Goal: Task Accomplishment & Management: Complete application form

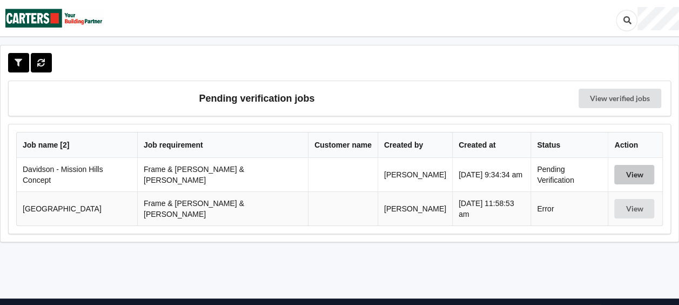
click at [620, 170] on button "View" at bounding box center [634, 174] width 40 height 19
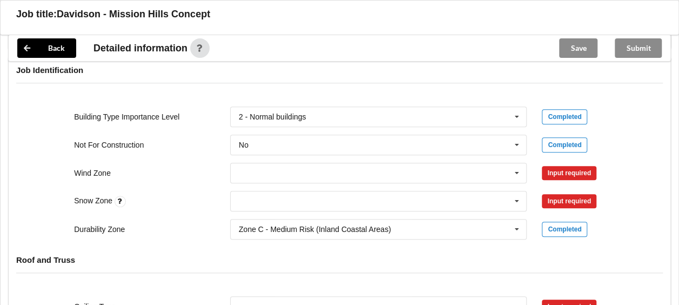
scroll to position [432, 0]
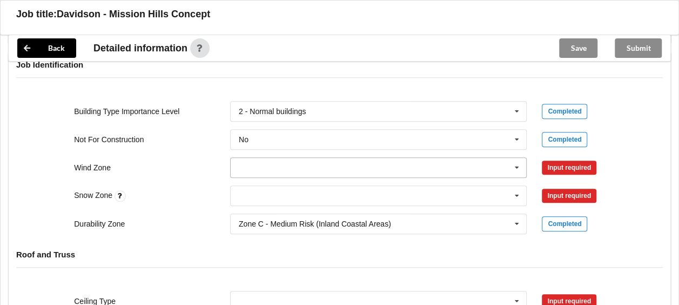
click at [519, 158] on icon at bounding box center [517, 168] width 16 height 20
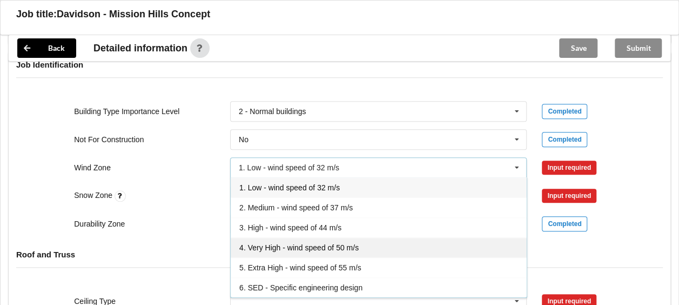
click at [275, 243] on span "4. Very High - wind speed of 50 m/s" at bounding box center [298, 247] width 119 height 9
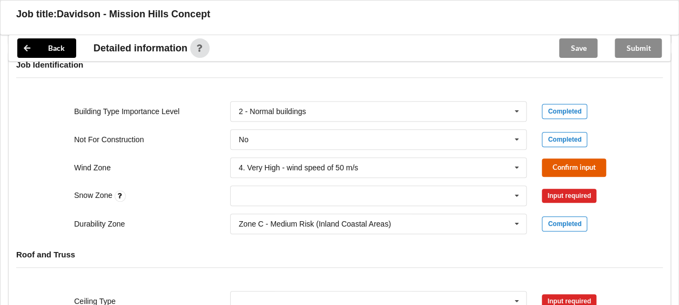
click at [560, 158] on button "Confirm input" at bounding box center [574, 167] width 64 height 18
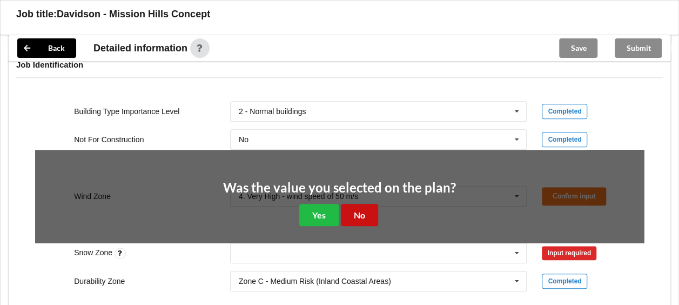
click at [364, 204] on button "No" at bounding box center [359, 215] width 37 height 22
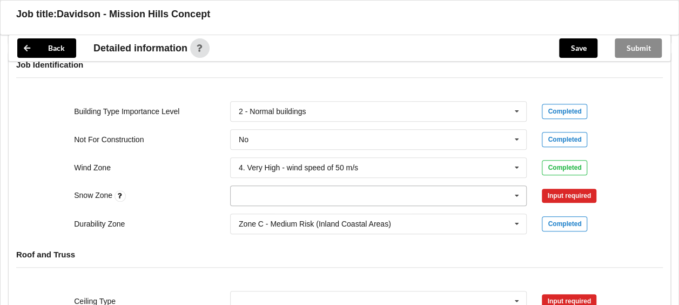
click at [259, 187] on input "text" at bounding box center [379, 195] width 296 height 19
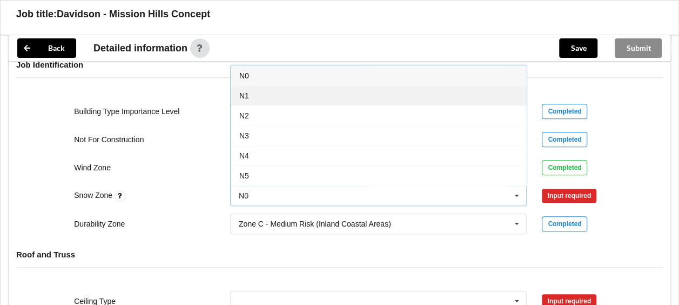
click at [242, 91] on span "N1" at bounding box center [244, 95] width 10 height 9
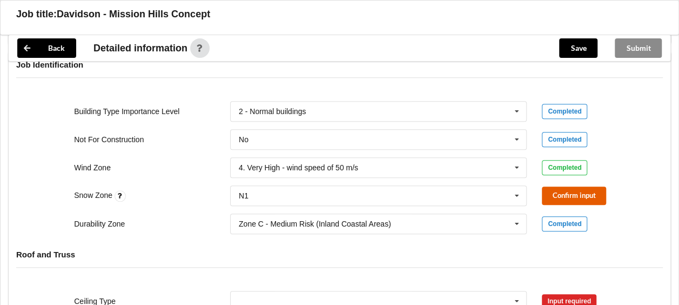
click at [563, 186] on button "Confirm input" at bounding box center [574, 195] width 64 height 18
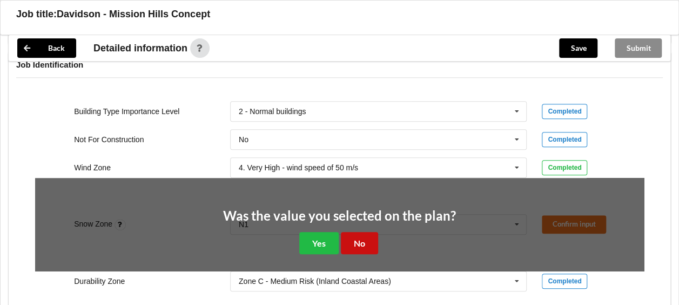
click at [360, 233] on button "No" at bounding box center [359, 243] width 37 height 22
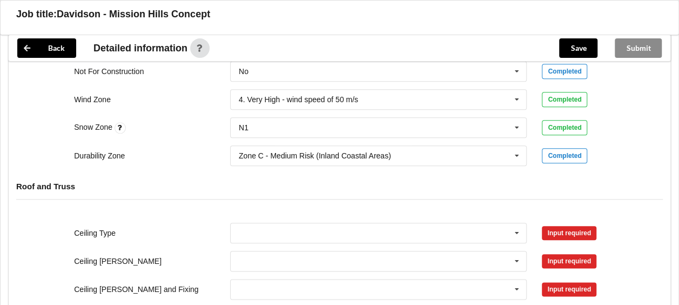
scroll to position [540, 0]
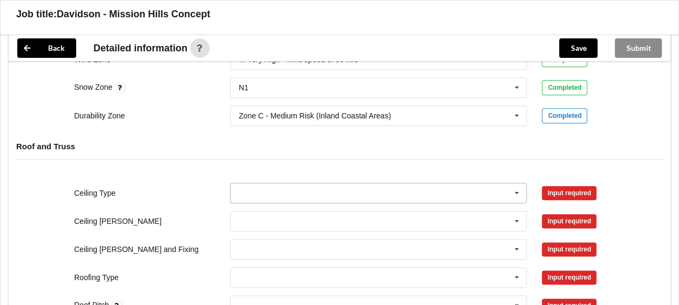
click at [517, 183] on icon at bounding box center [517, 193] width 16 height 20
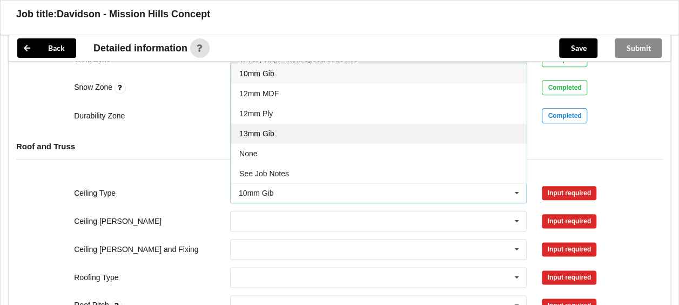
click at [273, 129] on span "13mm Gib" at bounding box center [256, 133] width 35 height 9
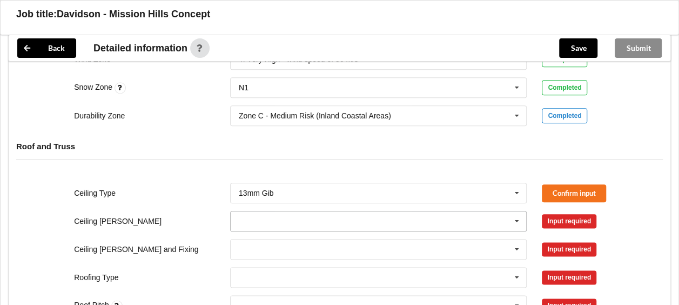
click at [519, 211] on icon at bounding box center [517, 221] width 16 height 20
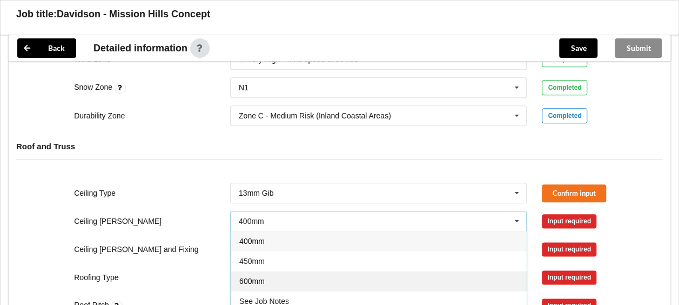
drag, startPoint x: 245, startPoint y: 265, endPoint x: 274, endPoint y: 248, distance: 33.2
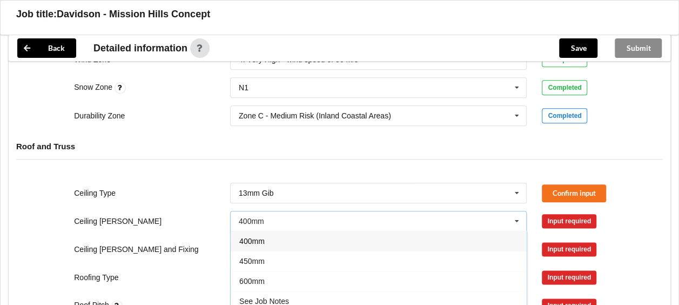
click at [246, 277] on span "600mm" at bounding box center [251, 281] width 25 height 9
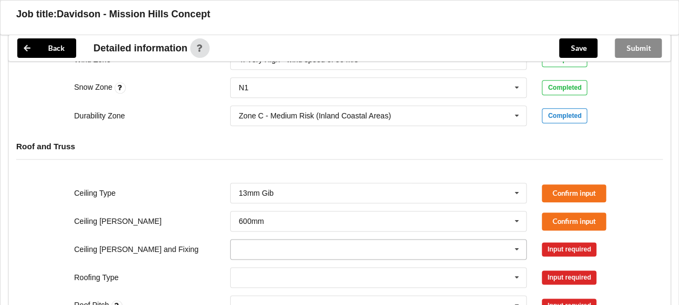
click at [516, 239] on icon at bounding box center [517, 249] width 16 height 20
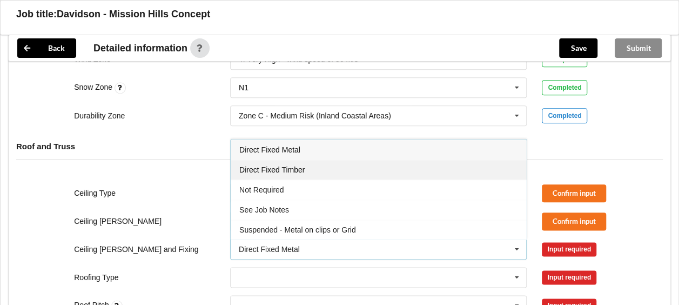
click at [260, 165] on span "Direct Fixed Timber" at bounding box center [271, 169] width 65 height 9
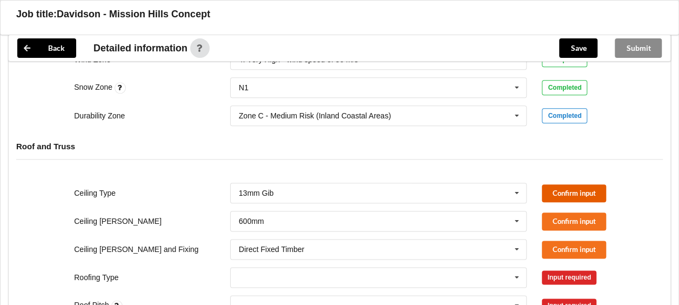
click at [559, 184] on button "Confirm input" at bounding box center [574, 193] width 64 height 18
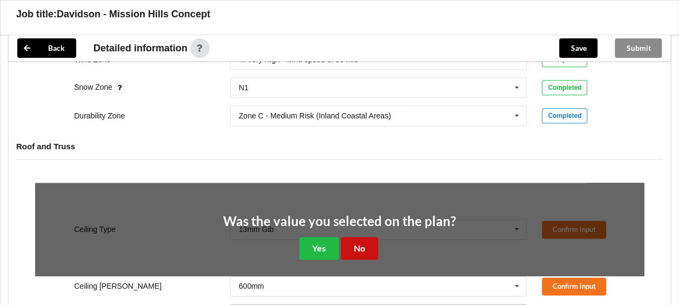
drag, startPoint x: 358, startPoint y: 236, endPoint x: 380, endPoint y: 228, distance: 22.9
click at [360, 237] on button "No" at bounding box center [359, 248] width 37 height 22
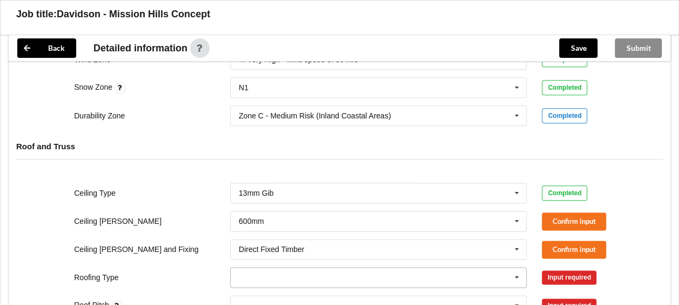
click at [269, 267] on input "text" at bounding box center [379, 276] width 296 height 19
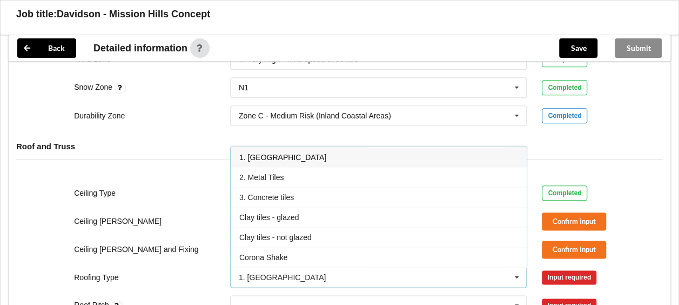
click at [259, 153] on span "1. [GEOGRAPHIC_DATA]" at bounding box center [282, 157] width 87 height 9
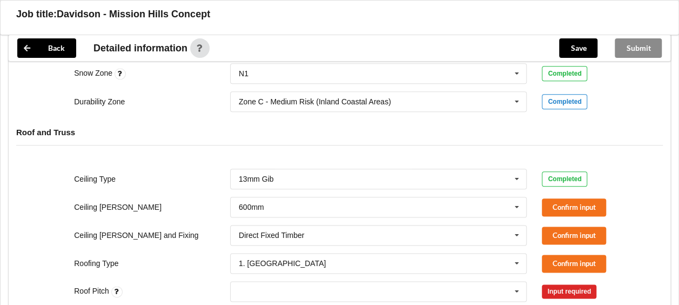
scroll to position [594, 0]
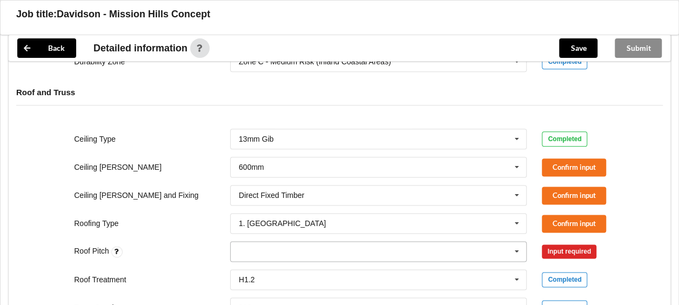
click at [234, 241] on div "None" at bounding box center [378, 251] width 297 height 21
type input "20"
click at [245, 267] on span "Add 20" at bounding box center [250, 271] width 22 height 9
click at [545, 243] on button "Confirm input" at bounding box center [574, 252] width 64 height 18
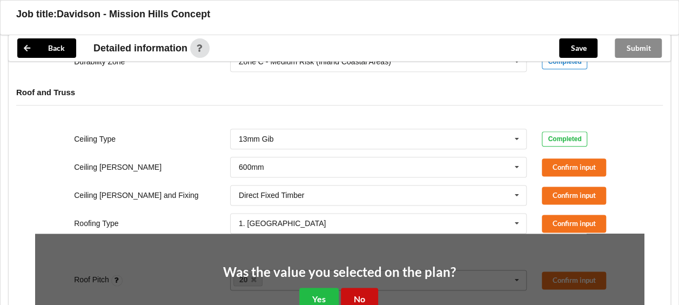
click at [360, 287] on button "No" at bounding box center [359, 298] width 37 height 22
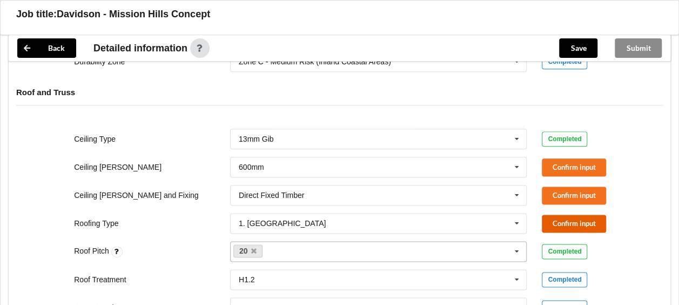
click at [559, 214] on button "Confirm input" at bounding box center [574, 223] width 64 height 18
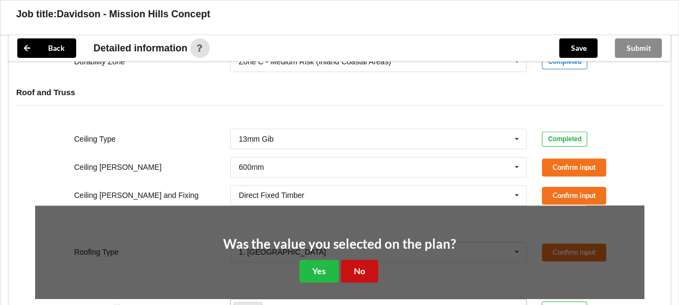
drag, startPoint x: 350, startPoint y: 254, endPoint x: 411, endPoint y: 237, distance: 62.9
click at [353, 259] on button "No" at bounding box center [359, 270] width 37 height 22
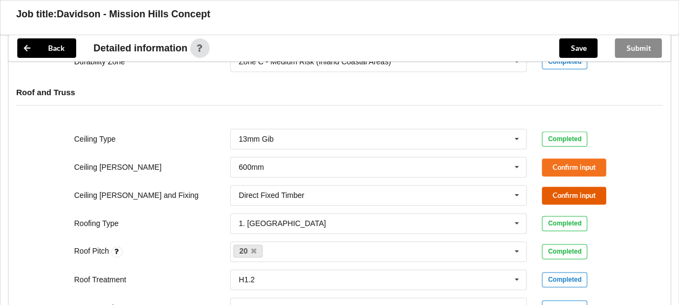
click at [557, 186] on button "Confirm input" at bounding box center [574, 195] width 64 height 18
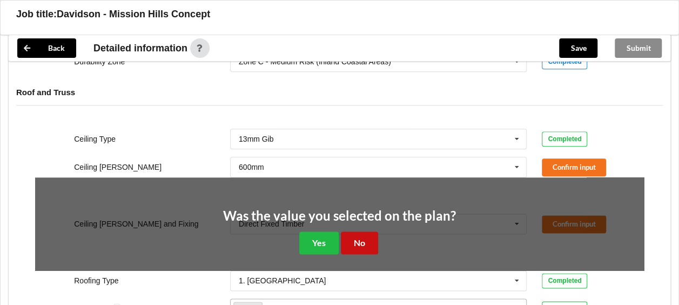
drag, startPoint x: 346, startPoint y: 234, endPoint x: 357, endPoint y: 232, distance: 10.5
click at [354, 233] on button "No" at bounding box center [359, 242] width 37 height 22
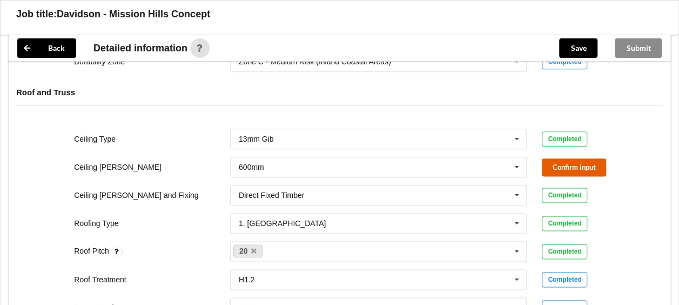
click at [545, 158] on button "Confirm input" at bounding box center [574, 167] width 64 height 18
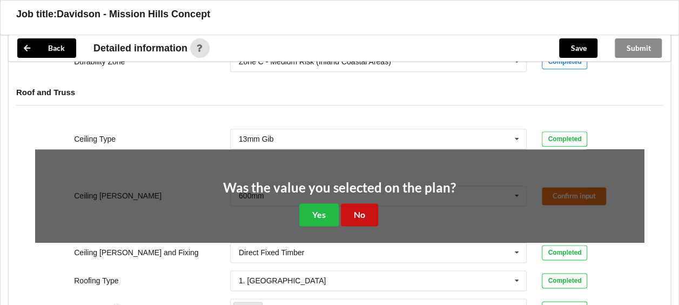
click at [368, 203] on button "No" at bounding box center [359, 214] width 37 height 22
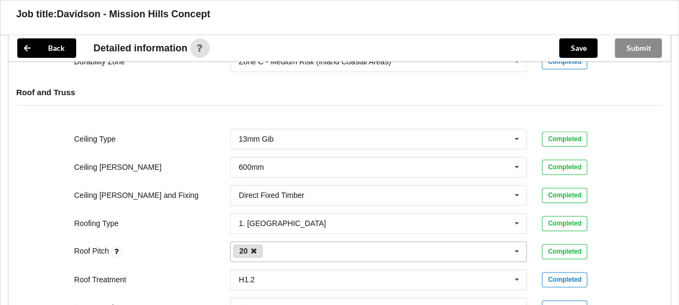
click at [254, 247] on icon at bounding box center [253, 250] width 5 height 7
click at [250, 244] on div "20 20 None" at bounding box center [378, 251] width 297 height 21
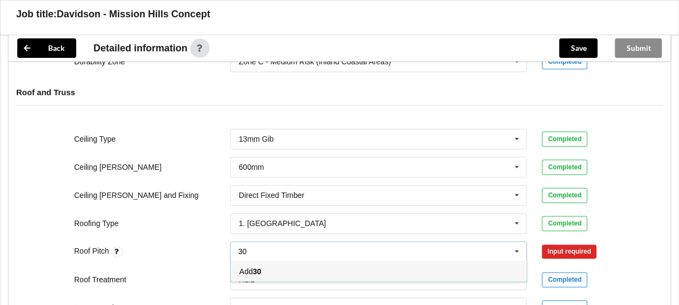
type input "30"
click at [247, 267] on span "Add 30" at bounding box center [250, 271] width 22 height 9
click at [184, 261] on div "Roof Treatment H1.2 H1.2 H3.2 See Job Notes Completed" at bounding box center [340, 279] width 624 height 36
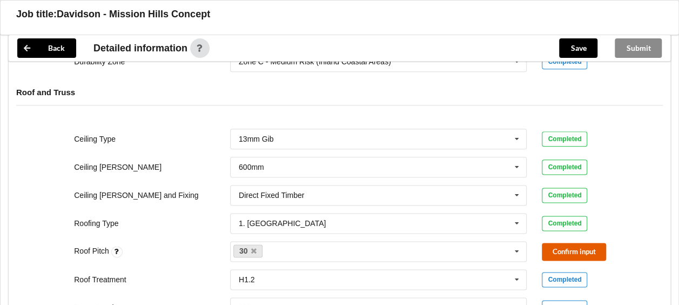
click at [576, 243] on button "Confirm input" at bounding box center [574, 252] width 64 height 18
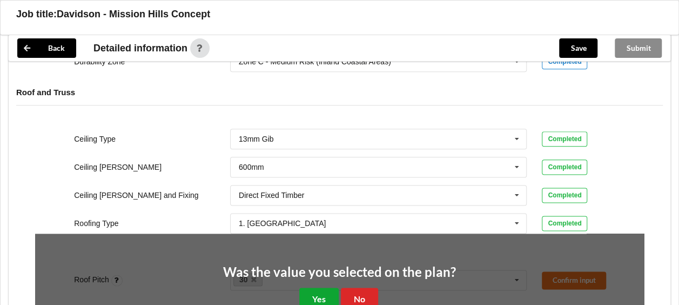
click at [314, 287] on button "Yes" at bounding box center [318, 298] width 39 height 22
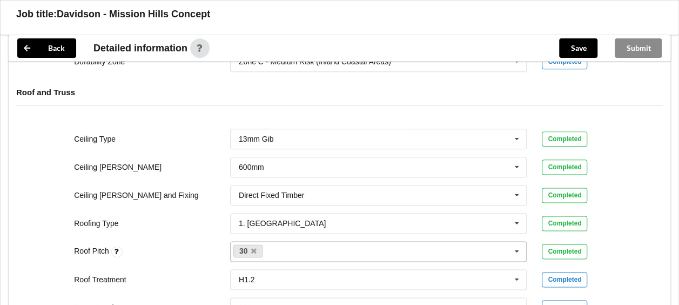
click at [267, 247] on input "text" at bounding box center [274, 251] width 17 height 9
type input "12"
click at [242, 267] on span "Add 12" at bounding box center [250, 271] width 22 height 9
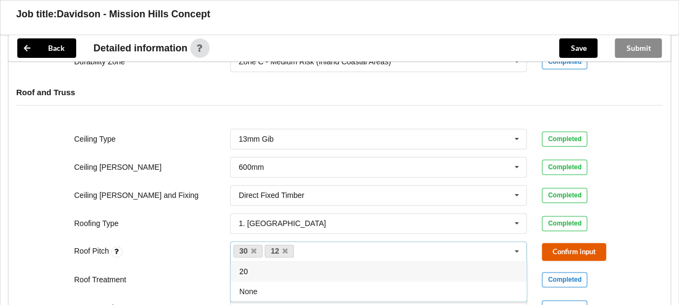
click at [568, 243] on button "Confirm input" at bounding box center [574, 252] width 64 height 18
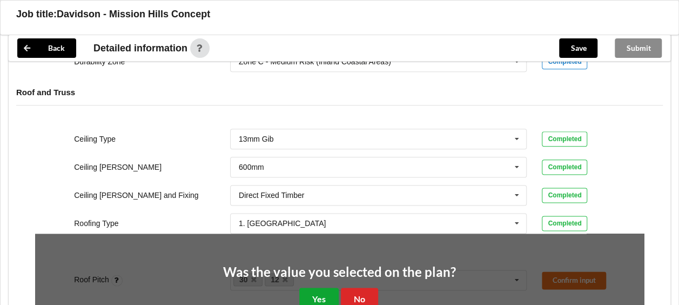
click at [319, 287] on button "Yes" at bounding box center [318, 298] width 39 height 22
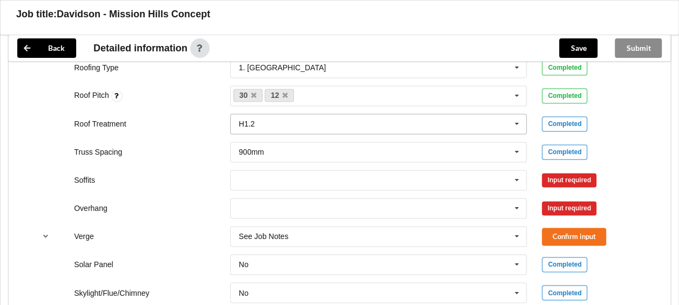
scroll to position [648, 0]
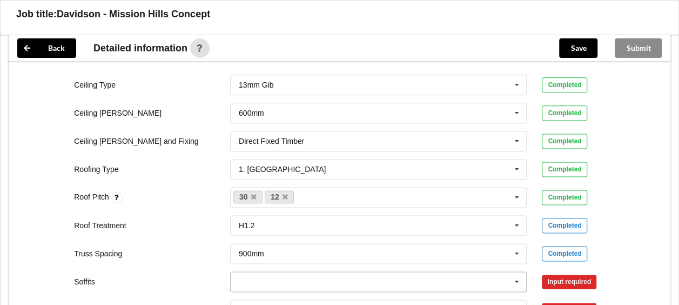
click at [518, 272] on icon at bounding box center [517, 282] width 16 height 20
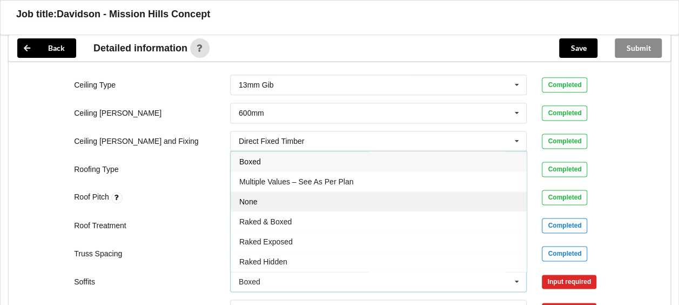
click at [292, 191] on div "None" at bounding box center [379, 201] width 296 height 20
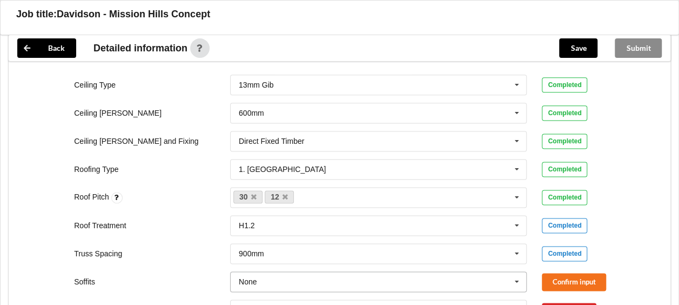
click at [456, 272] on input "text" at bounding box center [379, 281] width 296 height 19
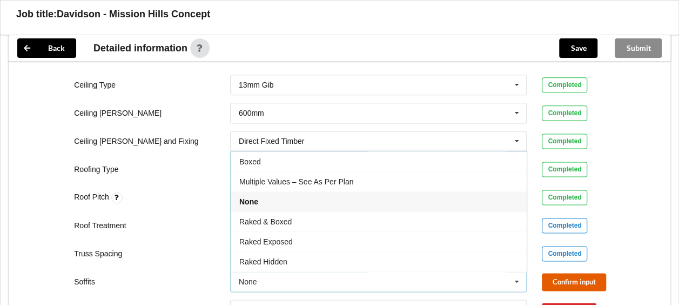
click at [560, 273] on button "Confirm input" at bounding box center [574, 282] width 64 height 18
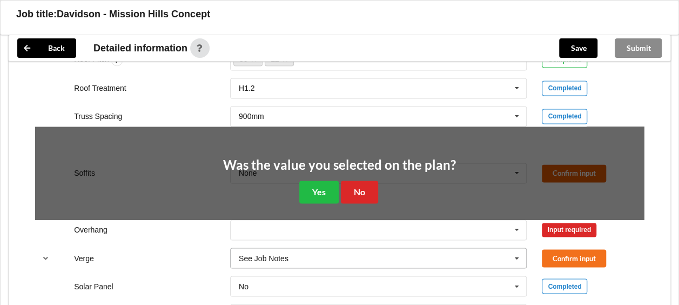
scroll to position [918, 0]
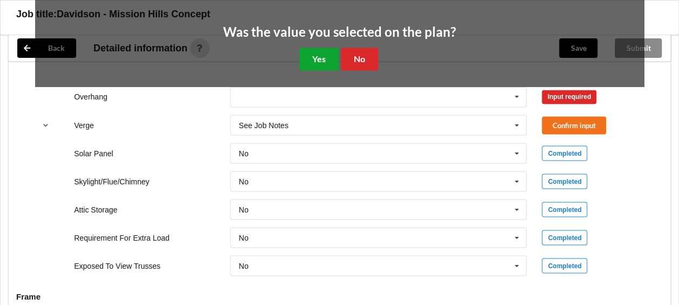
click at [320, 48] on button "Yes" at bounding box center [318, 59] width 39 height 22
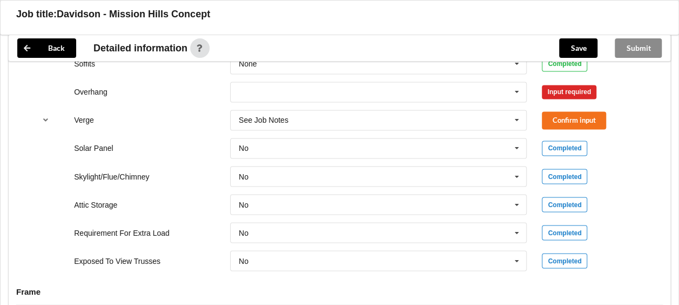
scroll to position [810, 0]
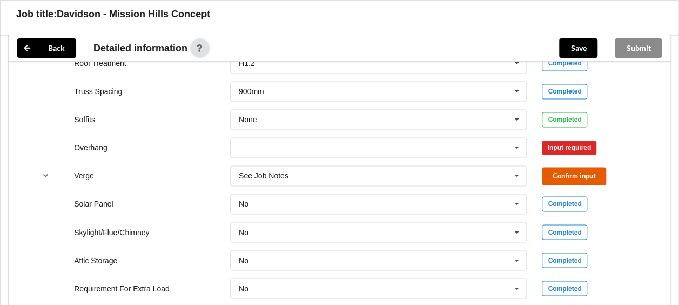
click at [557, 167] on button "Confirm input" at bounding box center [574, 176] width 64 height 18
click at [516, 138] on icon at bounding box center [517, 148] width 16 height 20
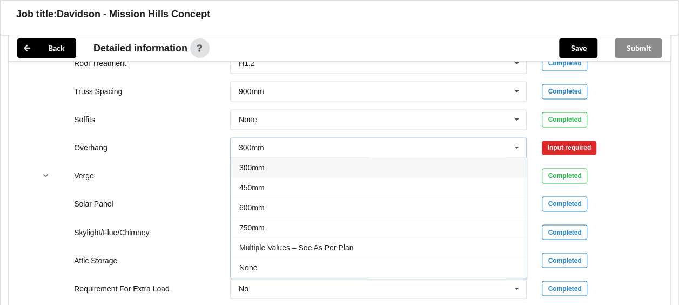
click at [309, 243] on span "Multiple Values – See As Per Plan" at bounding box center [296, 247] width 114 height 9
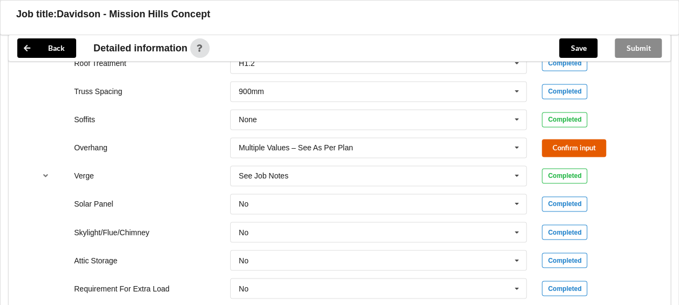
click at [552, 139] on button "Confirm input" at bounding box center [574, 148] width 64 height 18
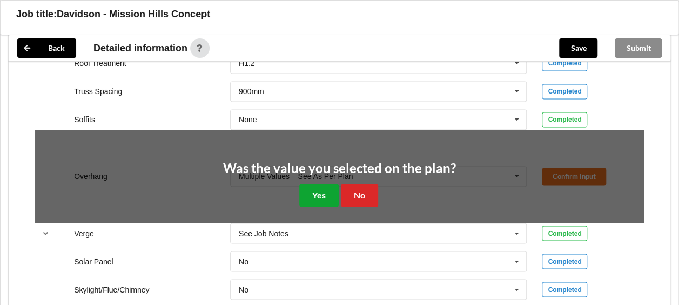
click at [331, 184] on button "Yes" at bounding box center [318, 195] width 39 height 22
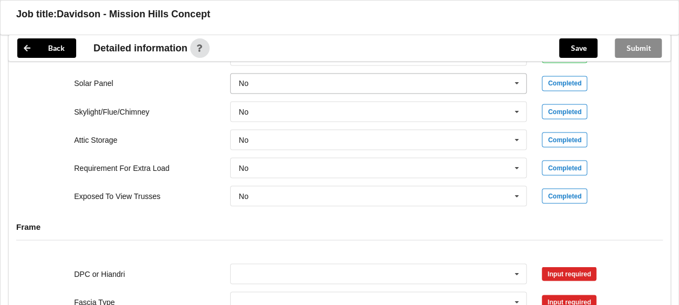
scroll to position [1026, 0]
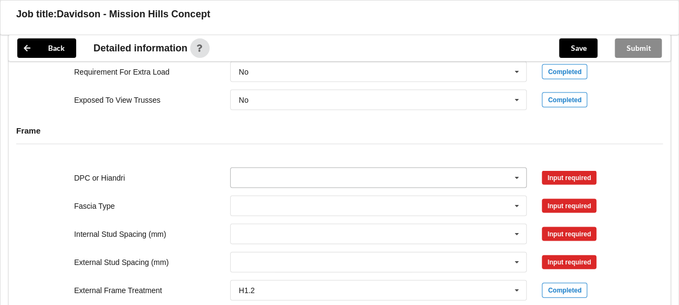
click at [523, 168] on icon at bounding box center [517, 178] width 16 height 20
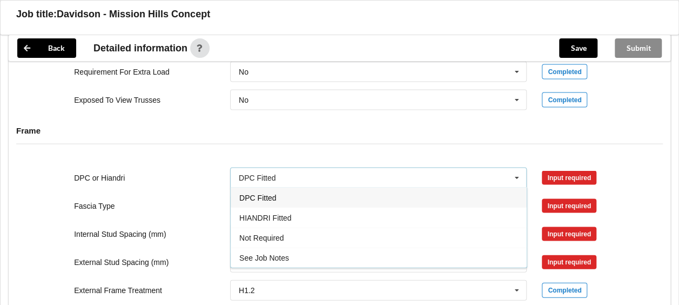
click at [266, 193] on span "DPC Fitted" at bounding box center [257, 197] width 37 height 9
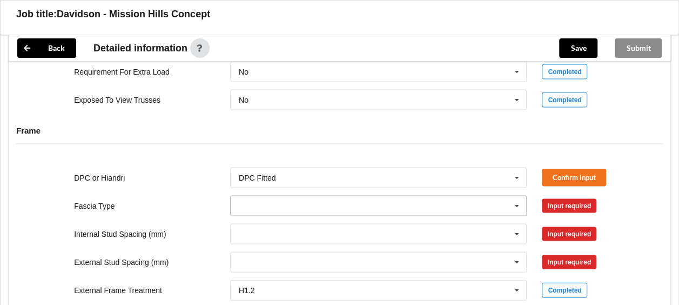
click at [517, 196] on icon at bounding box center [517, 206] width 16 height 20
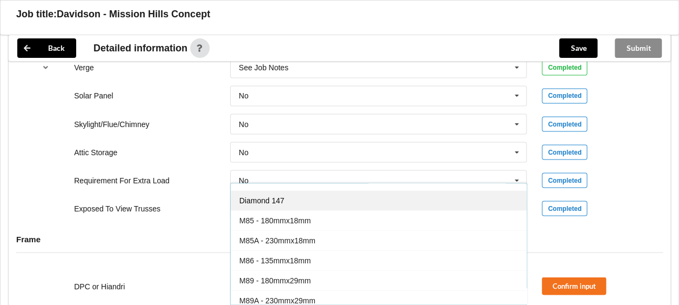
scroll to position [54, 0]
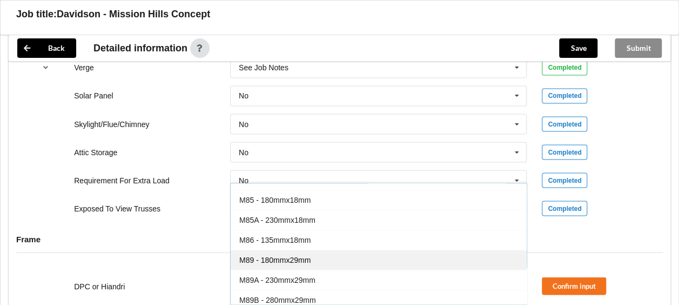
click at [301, 255] on span "M89 - 180mmx29mm" at bounding box center [274, 259] width 71 height 9
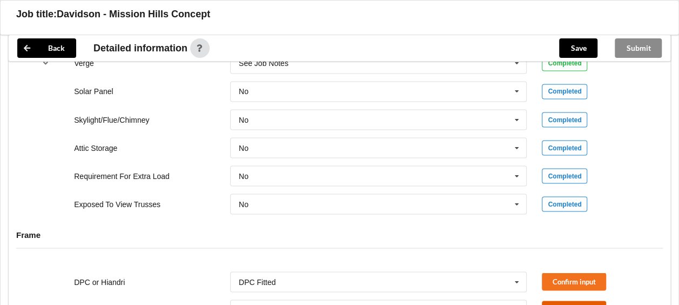
click at [564, 300] on button "Confirm input" at bounding box center [574, 309] width 64 height 18
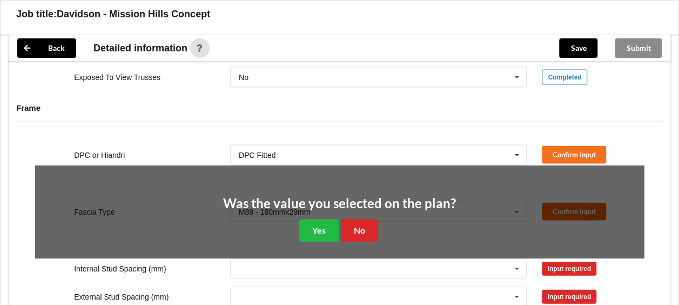
scroll to position [1085, 0]
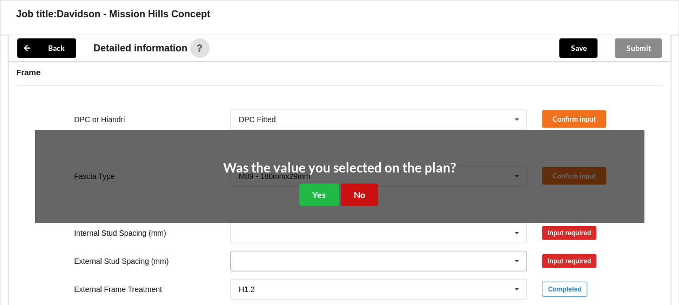
drag, startPoint x: 349, startPoint y: 179, endPoint x: 363, endPoint y: 179, distance: 13.5
click at [354, 184] on button "No" at bounding box center [359, 195] width 37 height 22
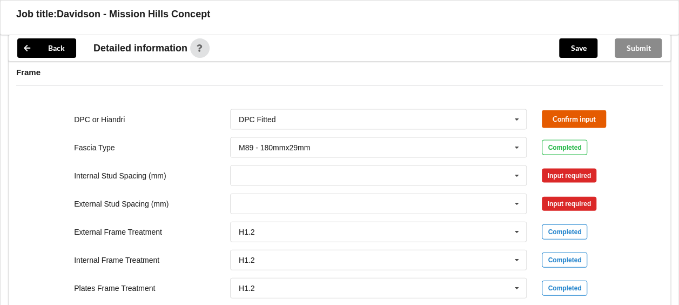
click at [556, 110] on button "Confirm input" at bounding box center [574, 119] width 64 height 18
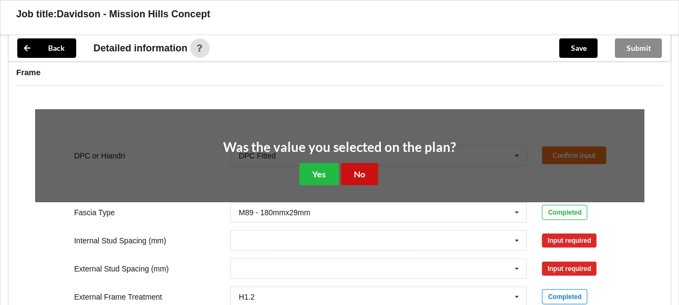
click at [353, 163] on button "No" at bounding box center [359, 174] width 37 height 22
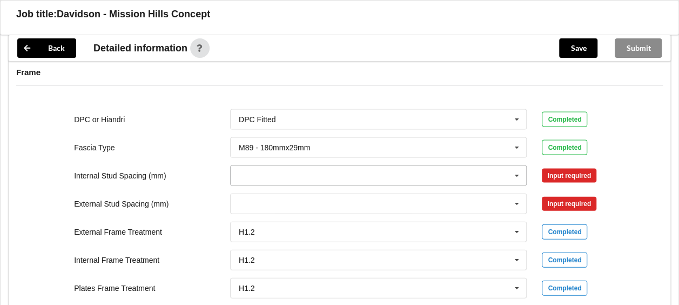
click at [519, 166] on icon at bounding box center [517, 176] width 16 height 20
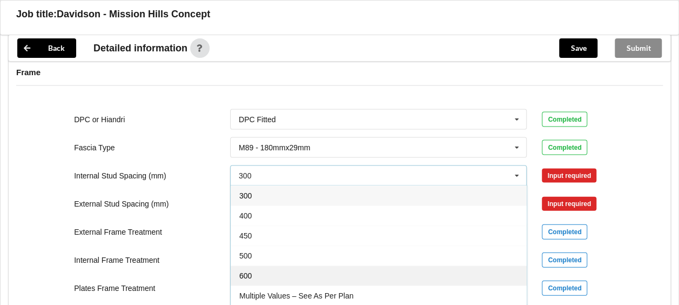
click at [252, 265] on div "600" at bounding box center [379, 275] width 296 height 20
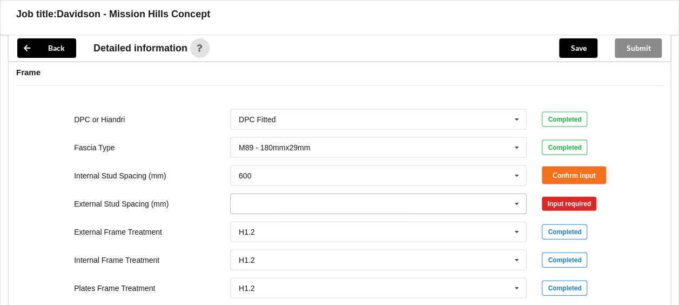
click at [513, 194] on icon at bounding box center [517, 204] width 16 height 20
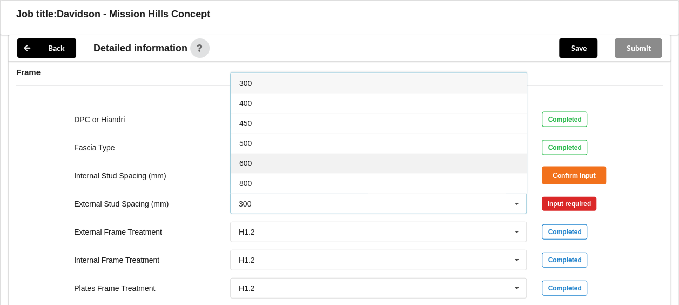
click at [245, 159] on span "600" at bounding box center [245, 163] width 12 height 9
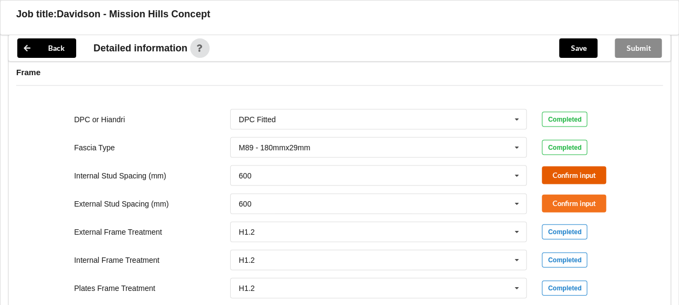
click at [566, 166] on button "Confirm input" at bounding box center [574, 175] width 64 height 18
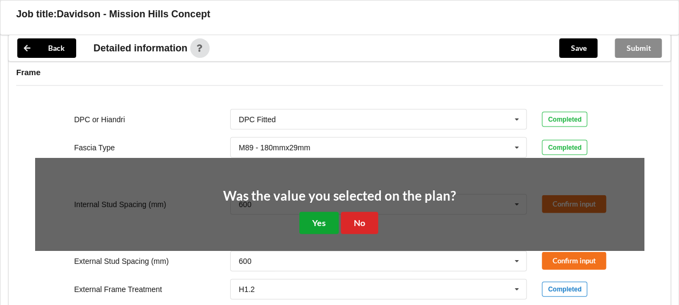
drag, startPoint x: 322, startPoint y: 207, endPoint x: 341, endPoint y: 206, distance: 18.9
click at [322, 212] on button "Yes" at bounding box center [318, 223] width 39 height 22
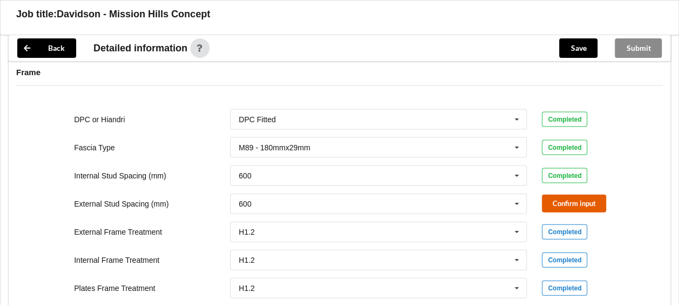
click at [556, 194] on button "Confirm input" at bounding box center [574, 203] width 64 height 18
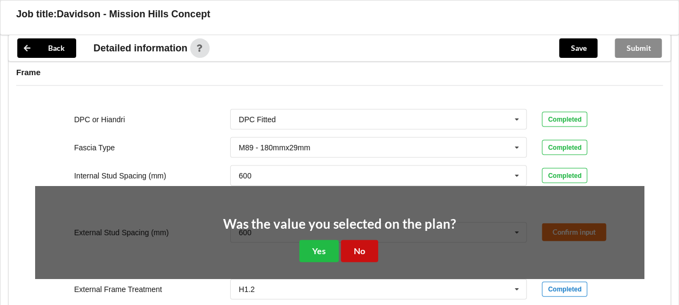
click at [368, 240] on button "No" at bounding box center [359, 251] width 37 height 22
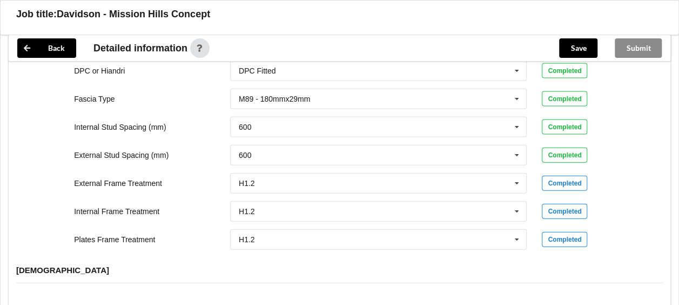
scroll to position [1193, 0]
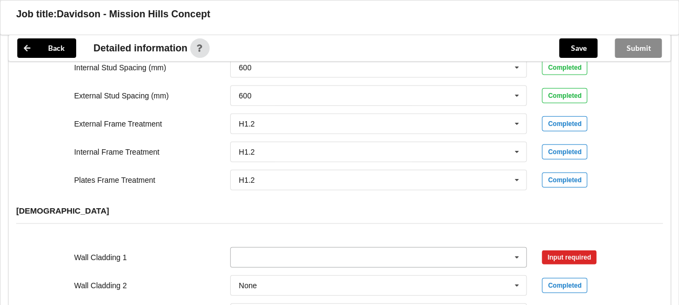
click at [517, 247] on icon at bounding box center [517, 257] width 16 height 20
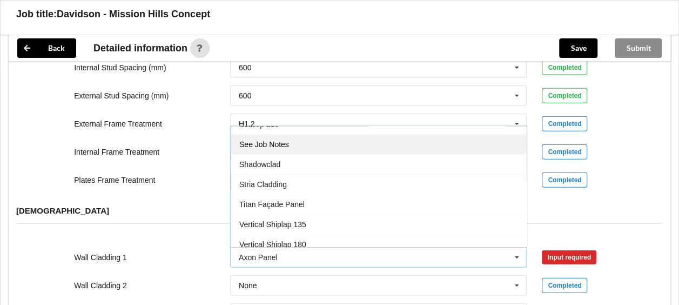
click at [278, 135] on div "See Job Notes" at bounding box center [379, 145] width 296 height 20
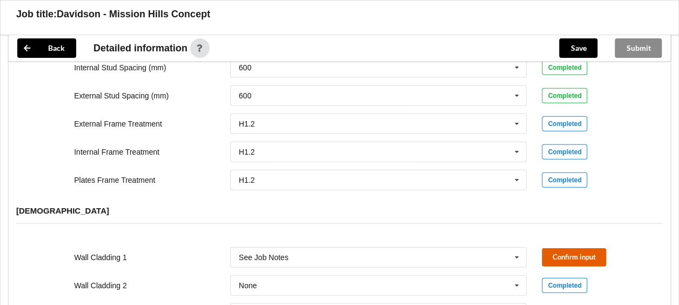
click at [560, 248] on button "Confirm input" at bounding box center [574, 257] width 64 height 18
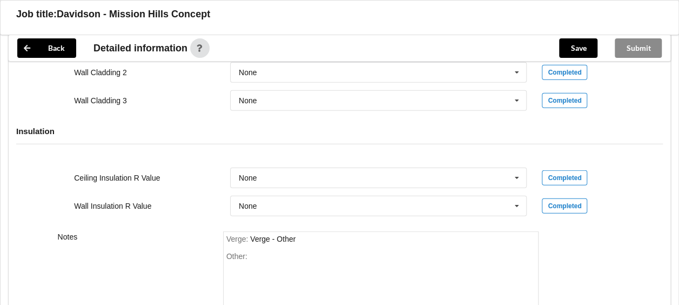
scroll to position [1463, 0]
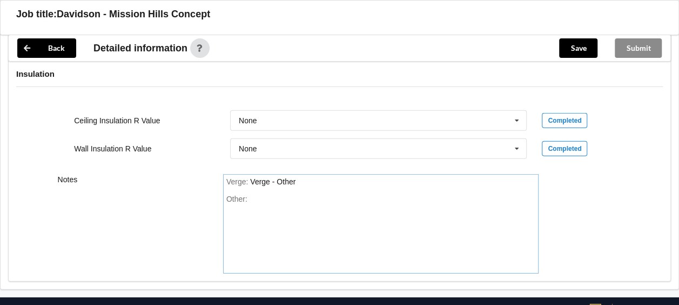
click at [255, 194] on div "Other:" at bounding box center [381, 232] width 310 height 76
click at [520, 111] on icon at bounding box center [517, 121] width 16 height 20
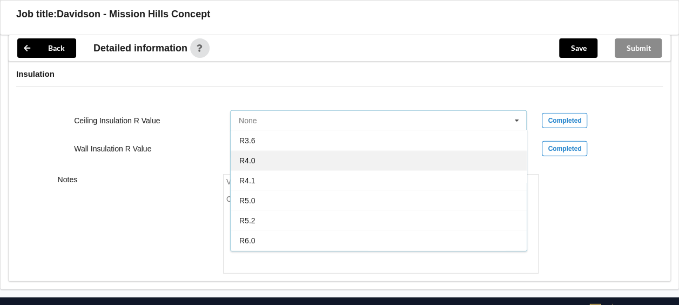
scroll to position [374, 0]
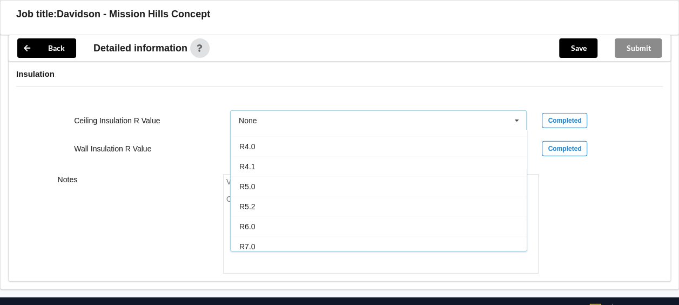
click at [243, 242] on span "R7.0" at bounding box center [247, 246] width 16 height 9
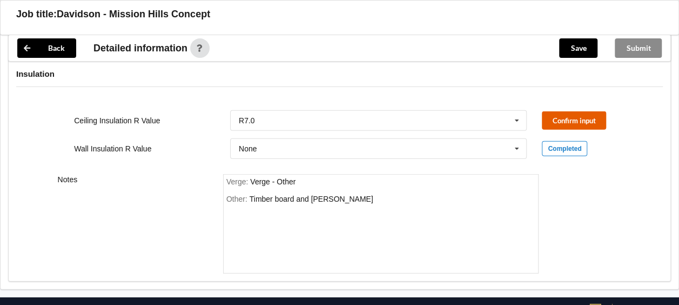
click at [562, 111] on button "Confirm input" at bounding box center [574, 120] width 64 height 18
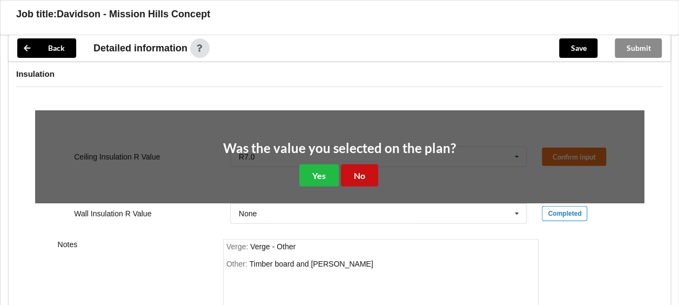
click at [365, 166] on button "No" at bounding box center [359, 175] width 37 height 22
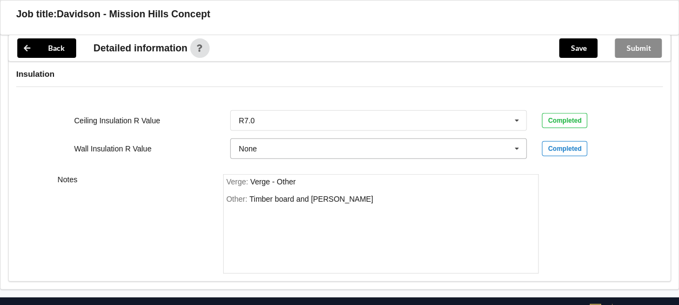
click at [519, 139] on icon at bounding box center [517, 149] width 16 height 20
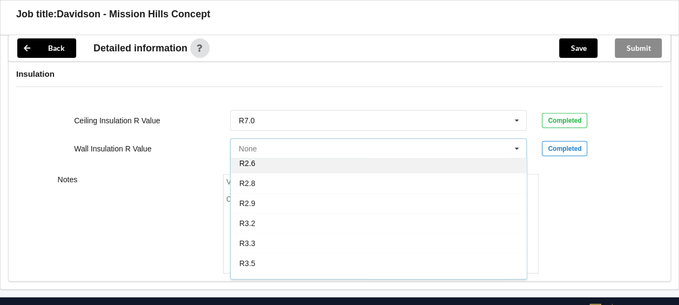
scroll to position [324, 0]
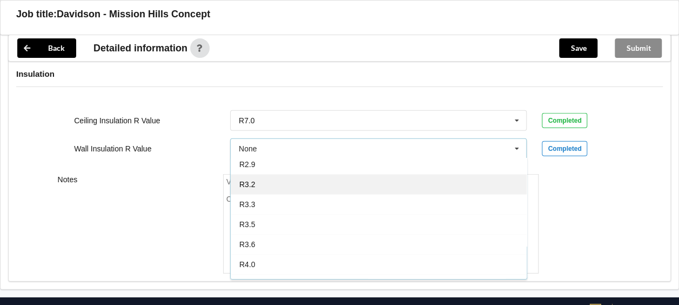
click at [253, 180] on span "R3.2" at bounding box center [247, 184] width 16 height 9
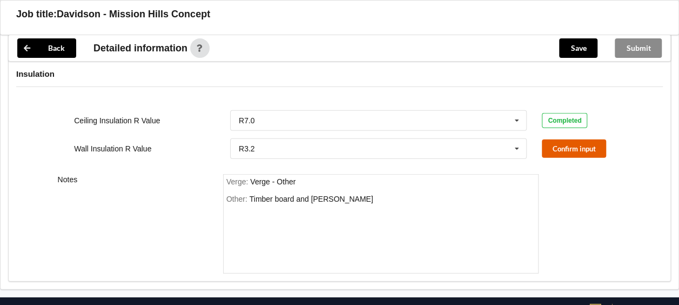
click at [557, 139] on button "Confirm input" at bounding box center [574, 148] width 64 height 18
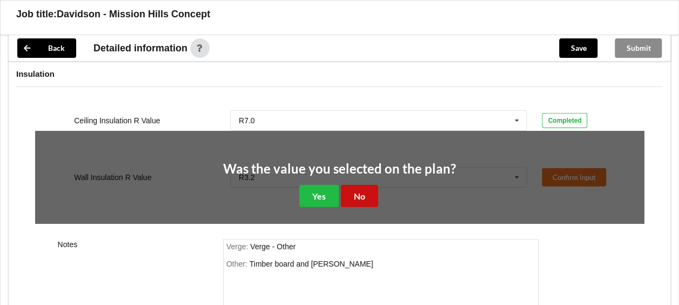
click at [365, 185] on button "No" at bounding box center [359, 196] width 37 height 22
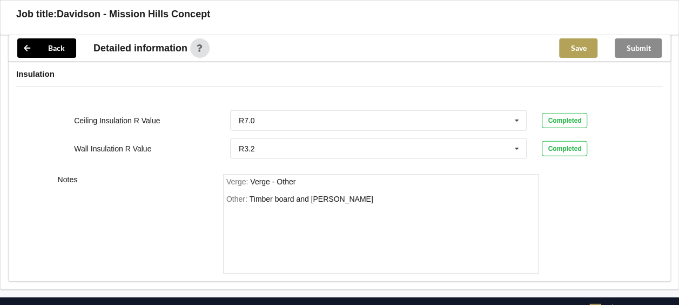
click at [578, 48] on button "Save" at bounding box center [578, 47] width 38 height 19
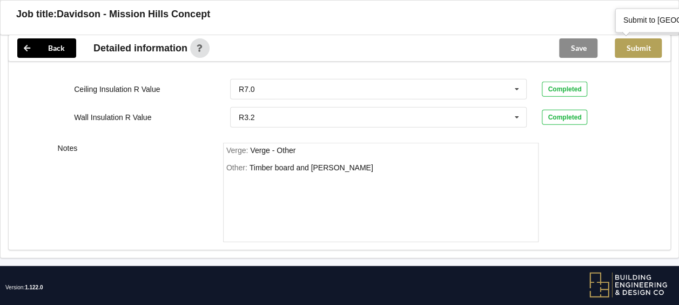
click at [644, 50] on button "Submit" at bounding box center [638, 47] width 47 height 19
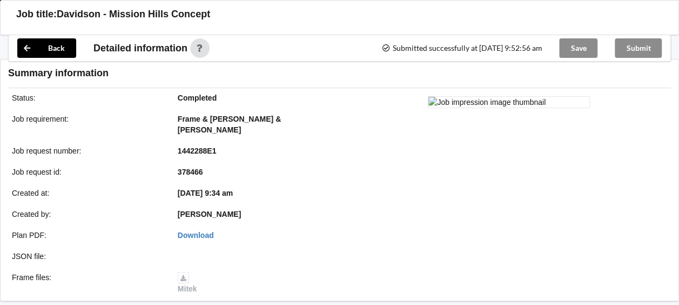
scroll to position [1444, 0]
